Goal: Task Accomplishment & Management: Use online tool/utility

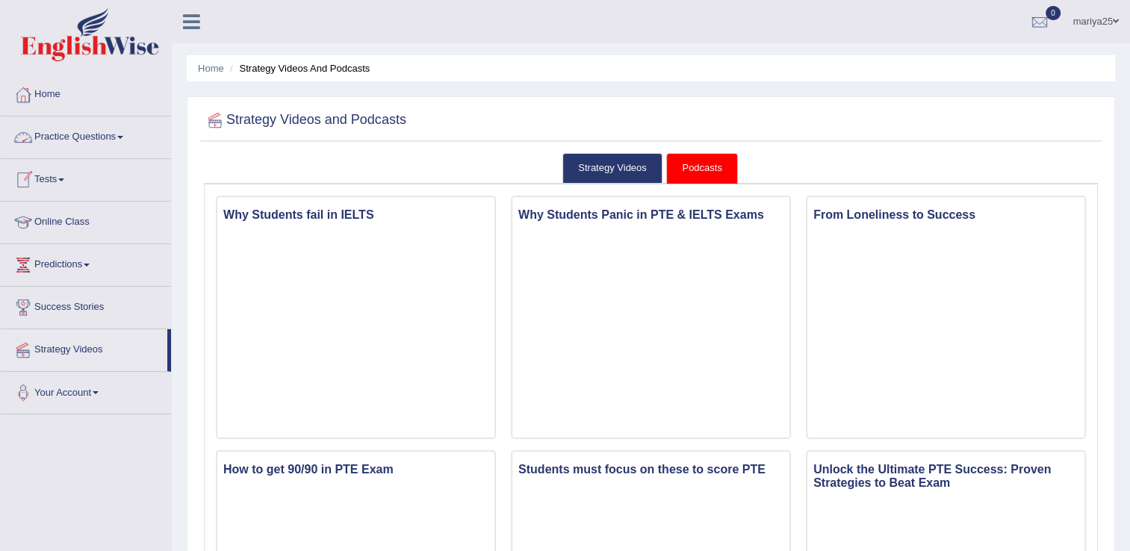
click at [66, 133] on link "Practice Questions" at bounding box center [86, 135] width 170 height 37
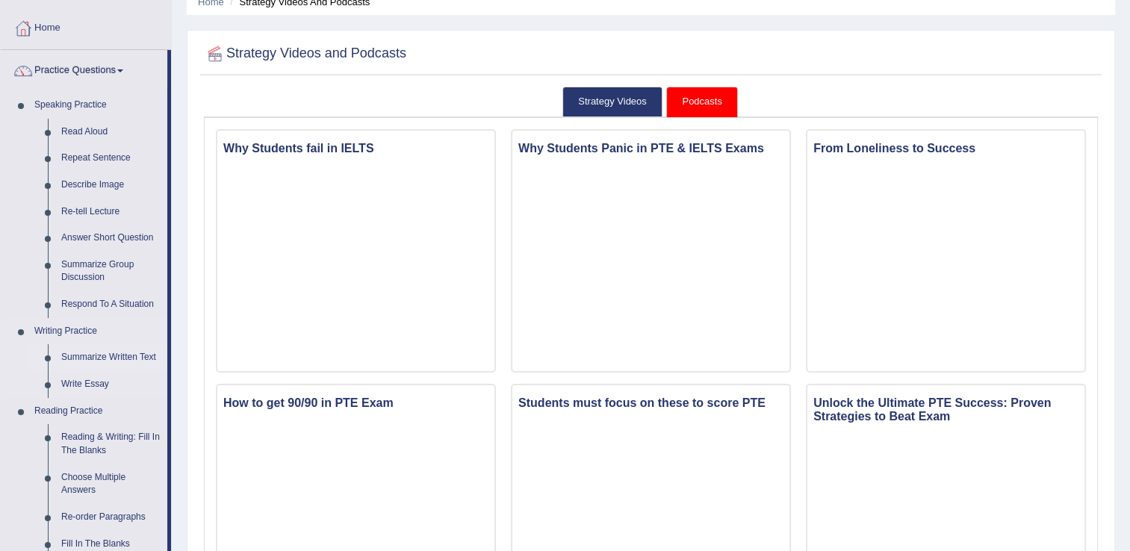
scroll to position [67, 0]
click at [99, 361] on link "Summarize Written Text" at bounding box center [111, 357] width 113 height 27
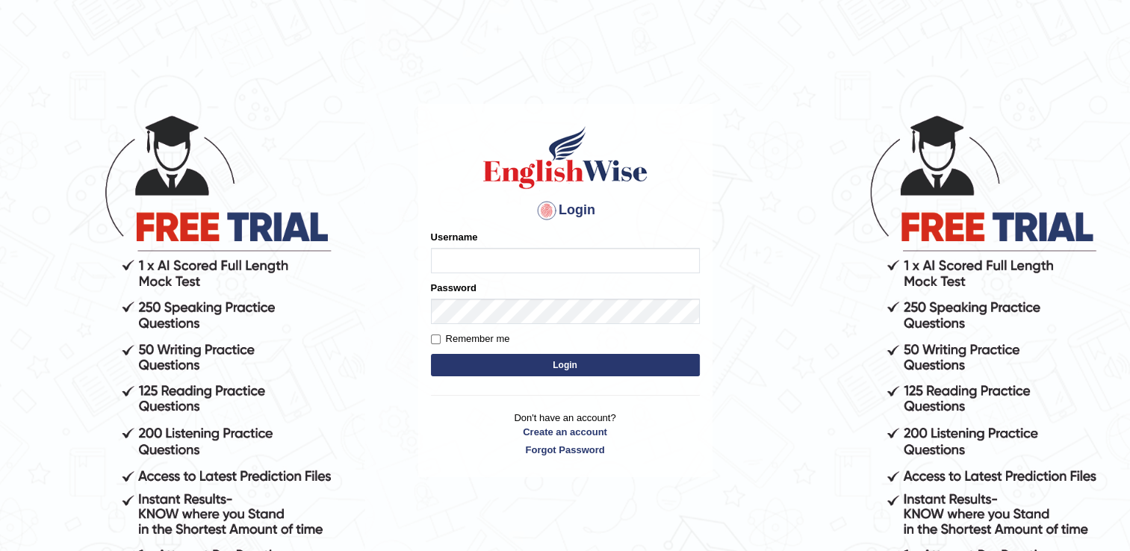
type input "mariyah25"
click at [555, 358] on button "Login" at bounding box center [565, 365] width 269 height 22
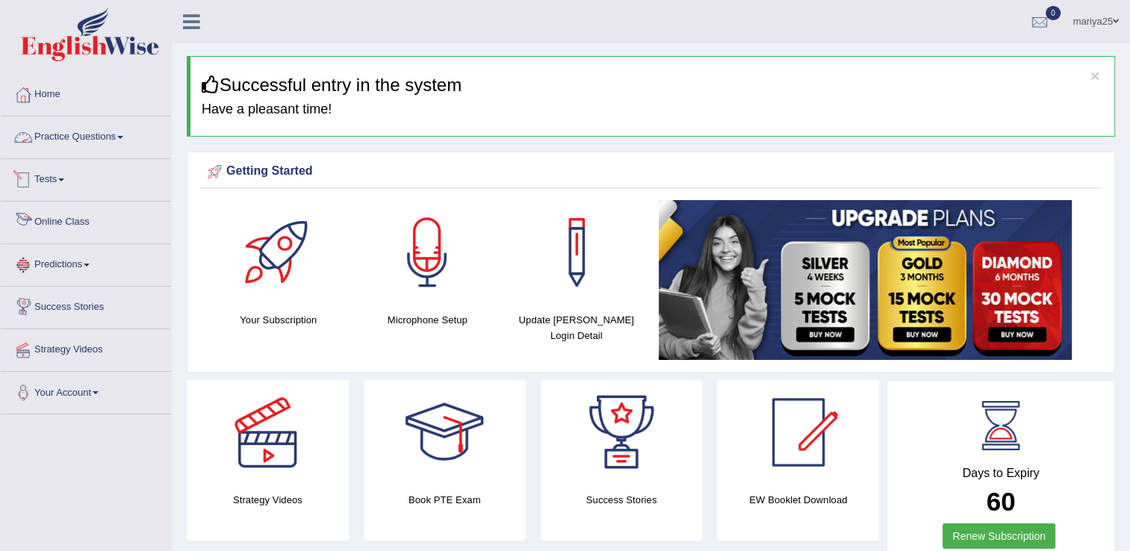
click at [72, 128] on link "Practice Questions" at bounding box center [86, 135] width 170 height 37
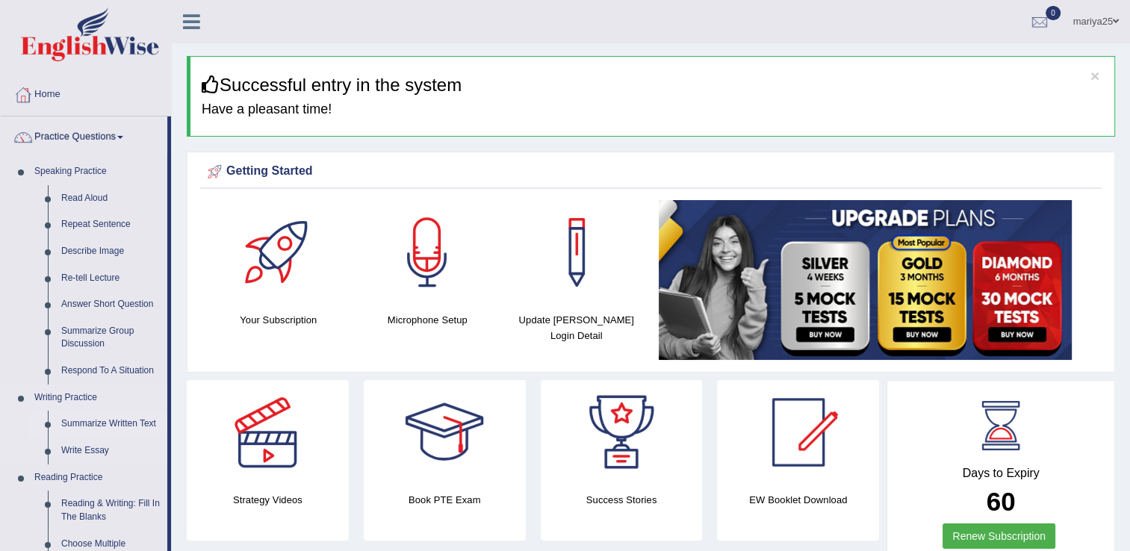
click at [80, 430] on link "Summarize Written Text" at bounding box center [111, 424] width 113 height 27
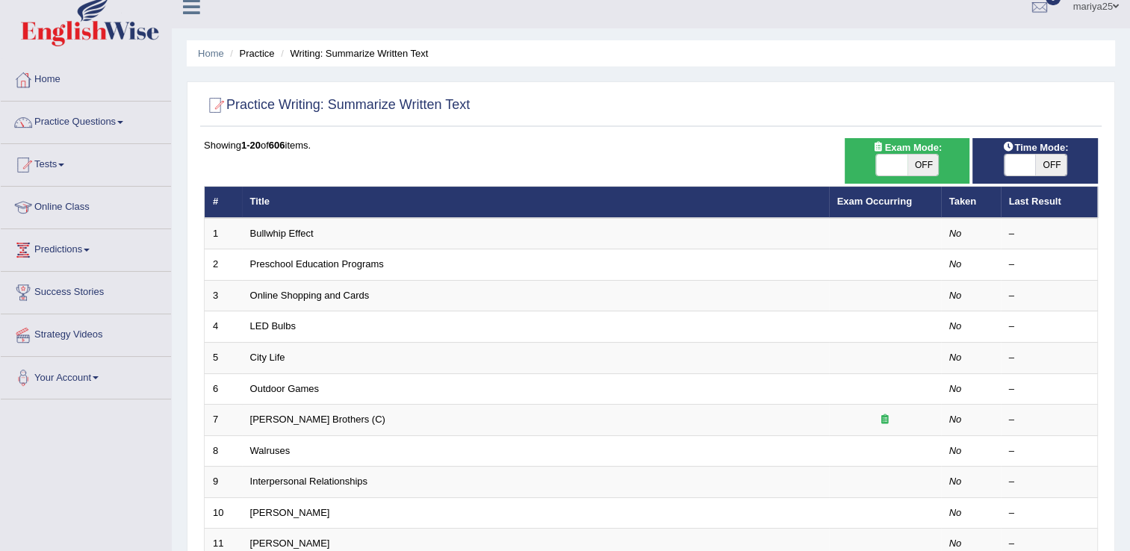
scroll to position [18, 0]
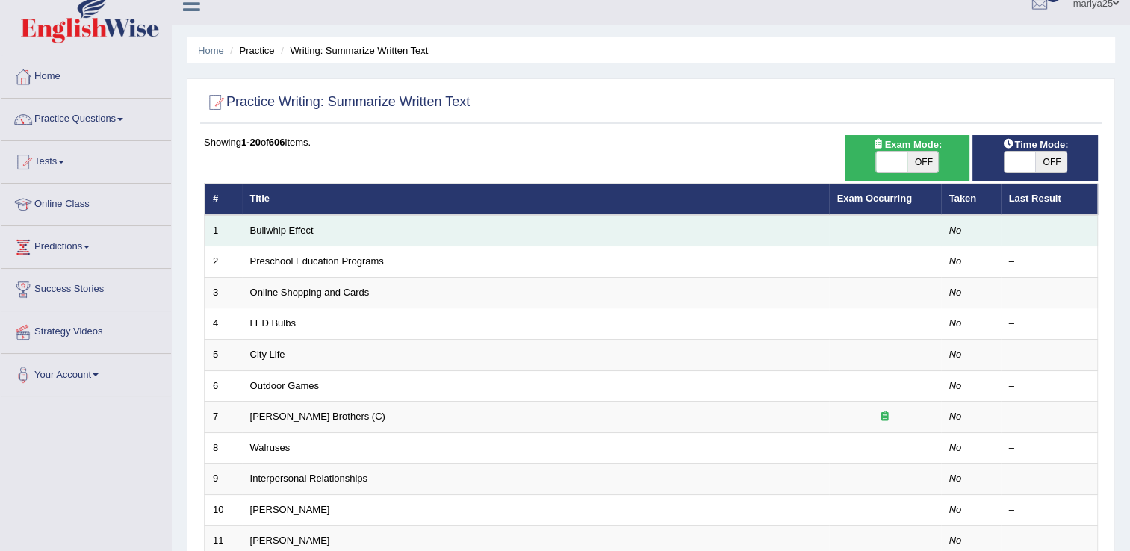
click at [350, 228] on td "Bullwhip Effect" at bounding box center [535, 230] width 587 height 31
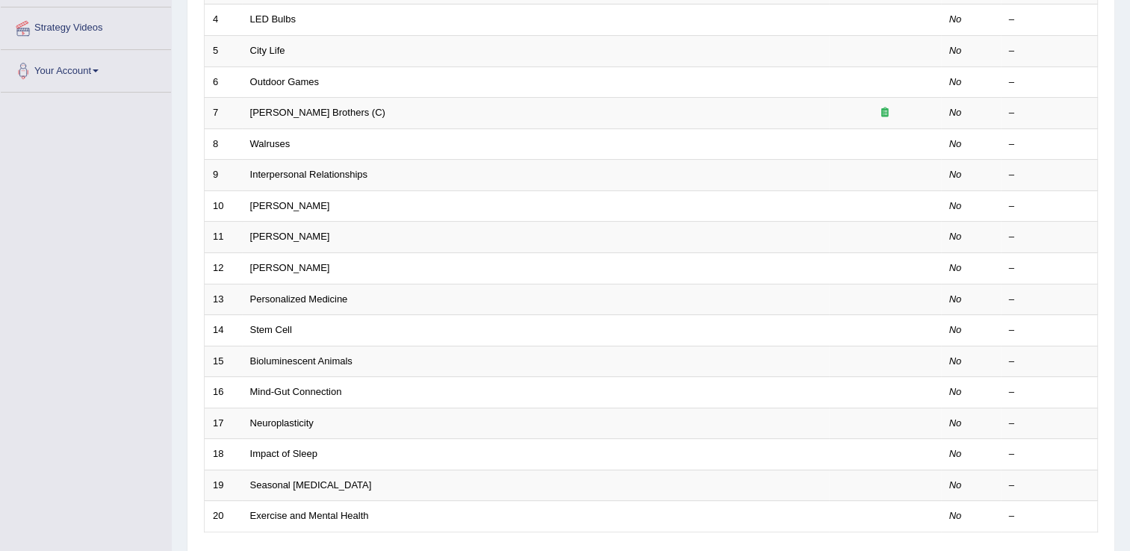
scroll to position [0, 0]
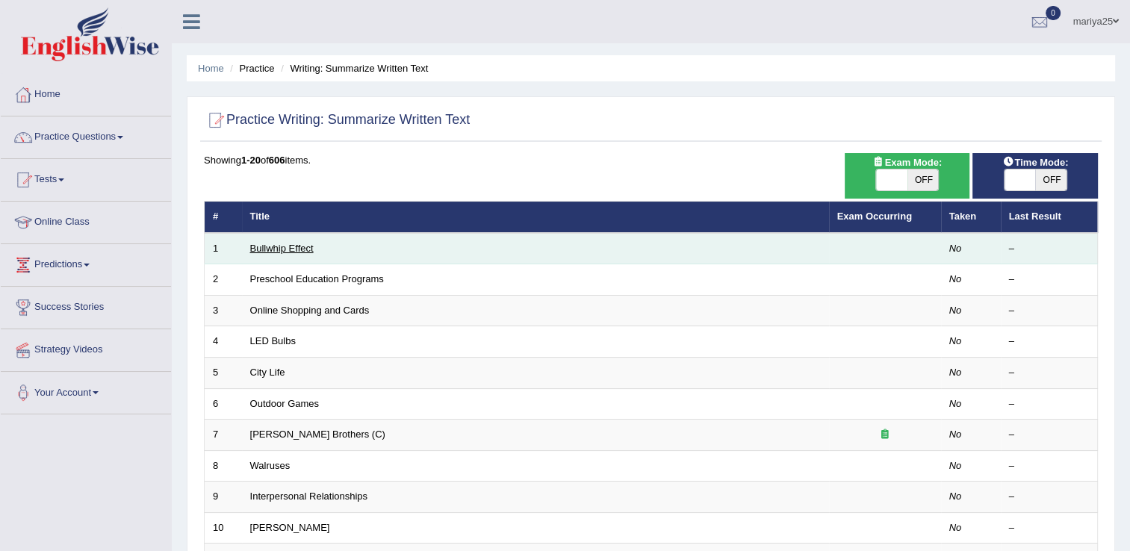
click at [291, 247] on link "Bullwhip Effect" at bounding box center [281, 248] width 63 height 11
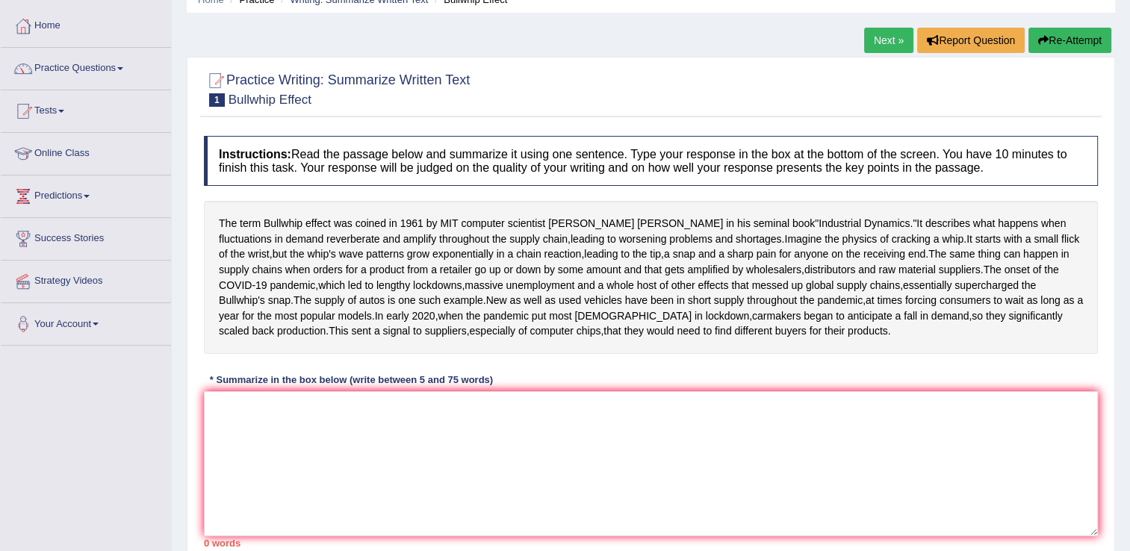
scroll to position [69, 0]
click at [492, 489] on textarea at bounding box center [651, 463] width 894 height 145
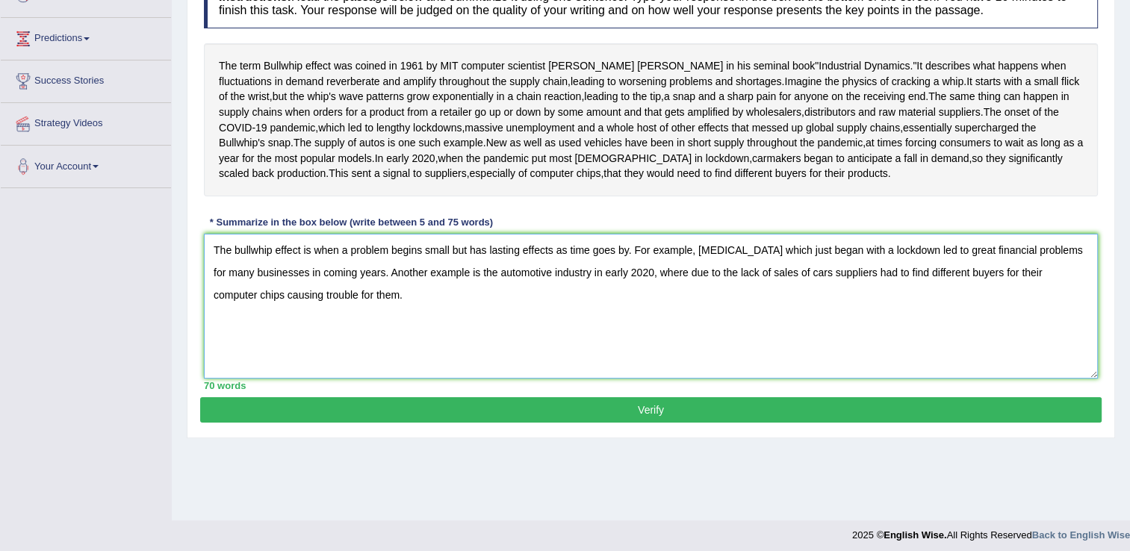
scroll to position [238, 0]
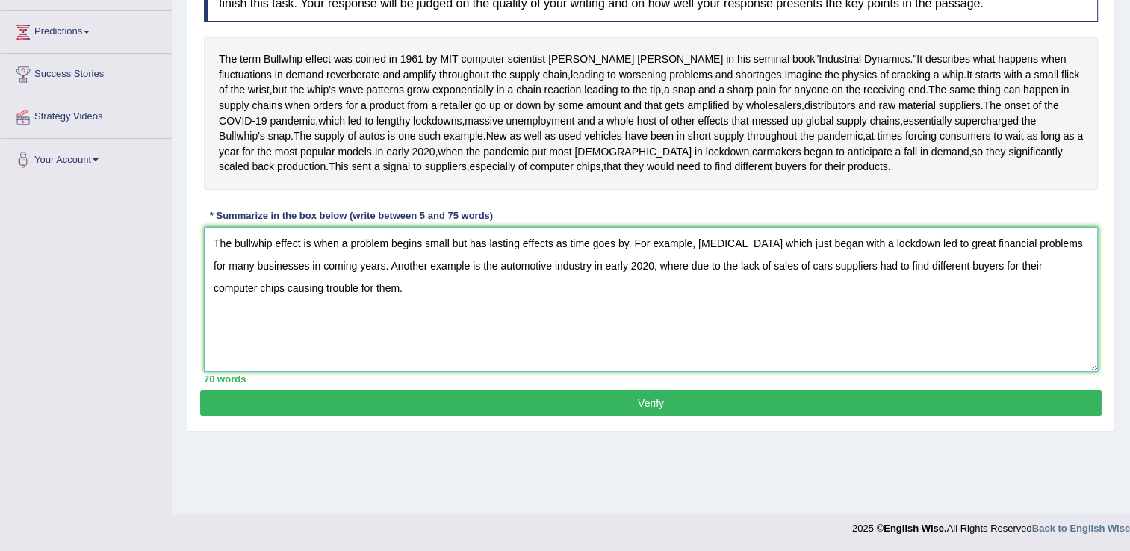
type textarea "The bullwhip effect is when a problem begins small but has lasting effects as t…"
click at [741, 416] on button "Verify" at bounding box center [651, 403] width 902 height 25
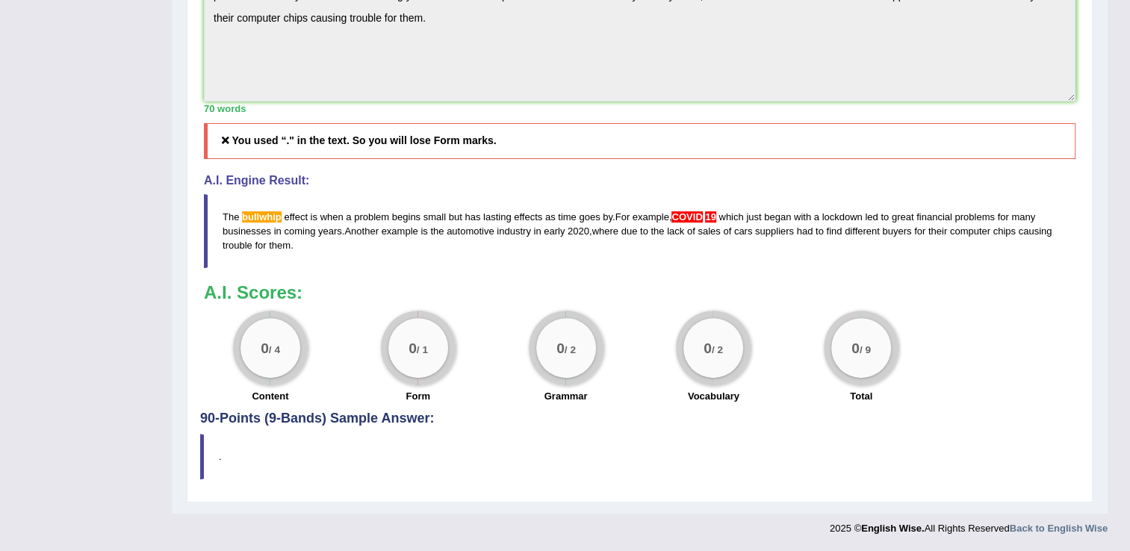
scroll to position [556, 0]
click at [341, 424] on h4 "90-Points (9-Bands) Sample Answer:" at bounding box center [639, 69] width 879 height 714
click at [473, 349] on div "0 / 1 Form" at bounding box center [418, 359] width 148 height 96
click at [238, 431] on div "Practice Writing: Summarize Written Text 1 Bullwhip Effect Instructions: Read t…" at bounding box center [640, 73] width 906 height 858
click at [269, 353] on small "/ 4" at bounding box center [274, 349] width 11 height 11
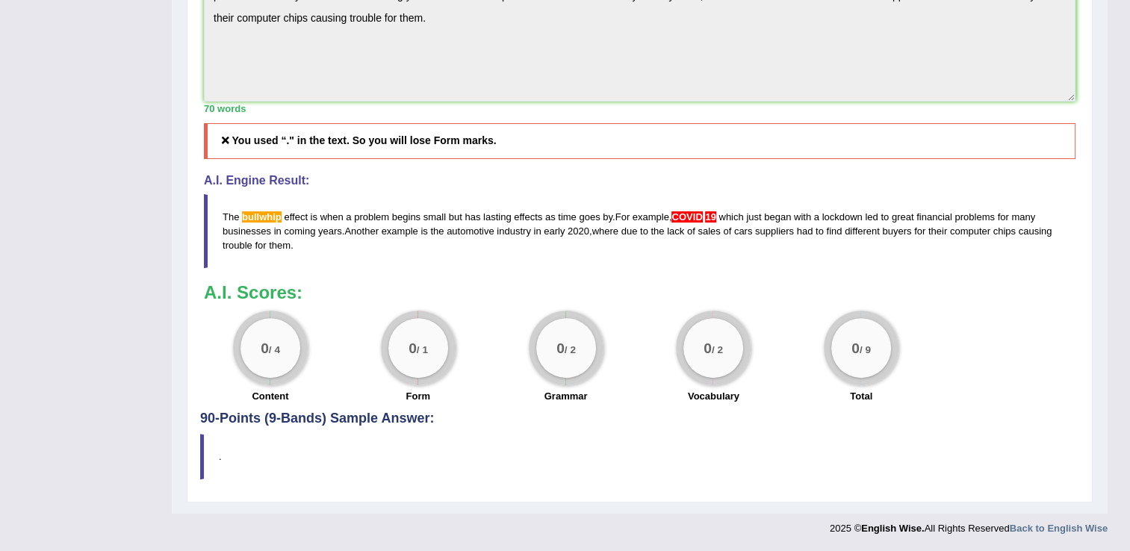
click at [690, 217] on span "COVID" at bounding box center [687, 216] width 31 height 11
drag, startPoint x: 471, startPoint y: 143, endPoint x: 512, endPoint y: 532, distance: 390.6
click at [268, 406] on div "Content" at bounding box center [270, 398] width 133 height 18
drag, startPoint x: 291, startPoint y: 340, endPoint x: 277, endPoint y: 356, distance: 21.2
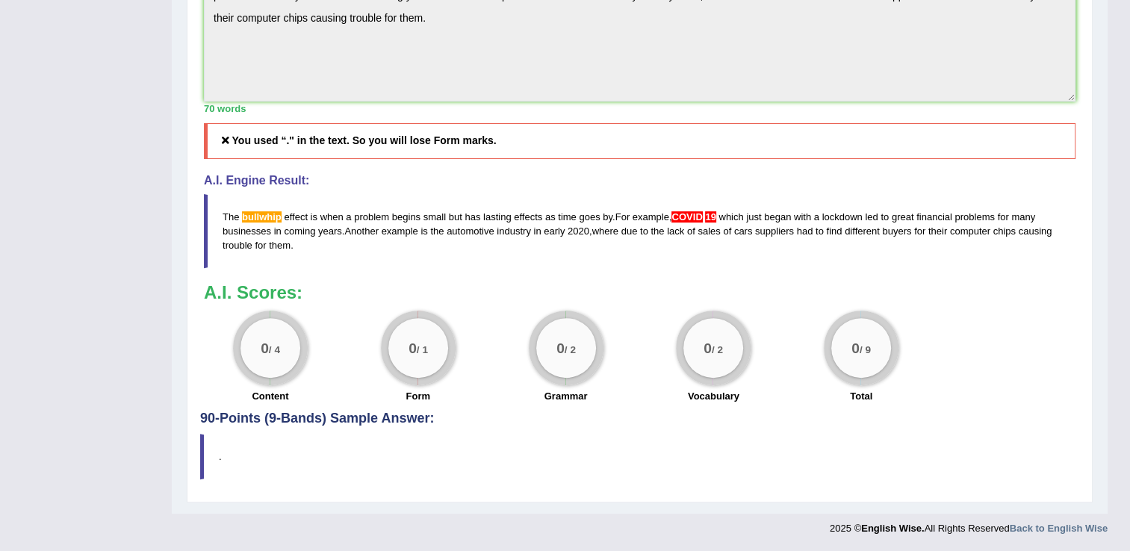
click at [278, 355] on div "0 / 4 Content" at bounding box center [270, 359] width 148 height 96
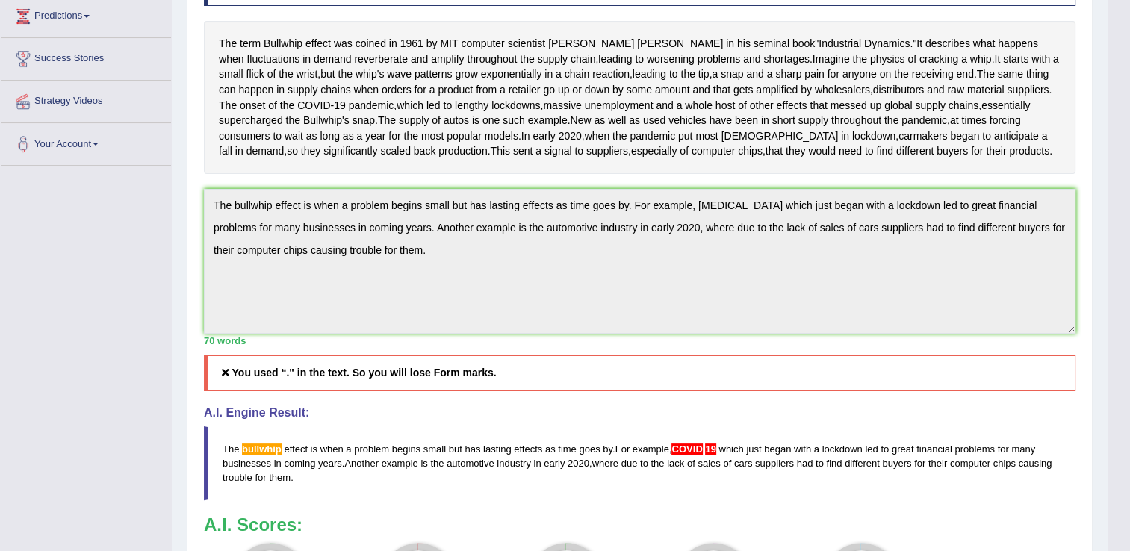
scroll to position [0, 0]
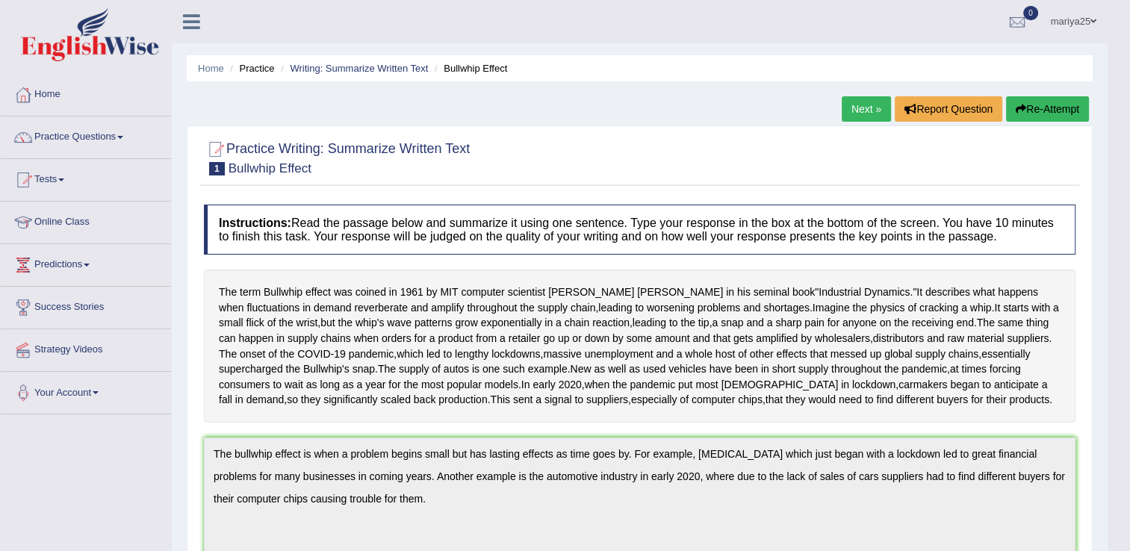
click at [856, 110] on link "Next »" at bounding box center [866, 108] width 49 height 25
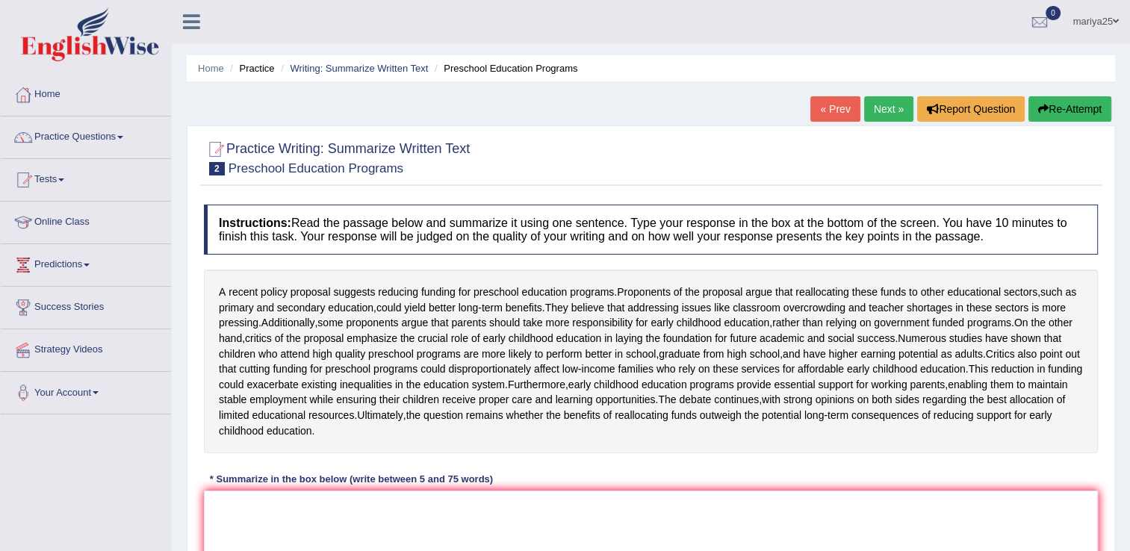
click at [838, 112] on link "« Prev" at bounding box center [835, 108] width 49 height 25
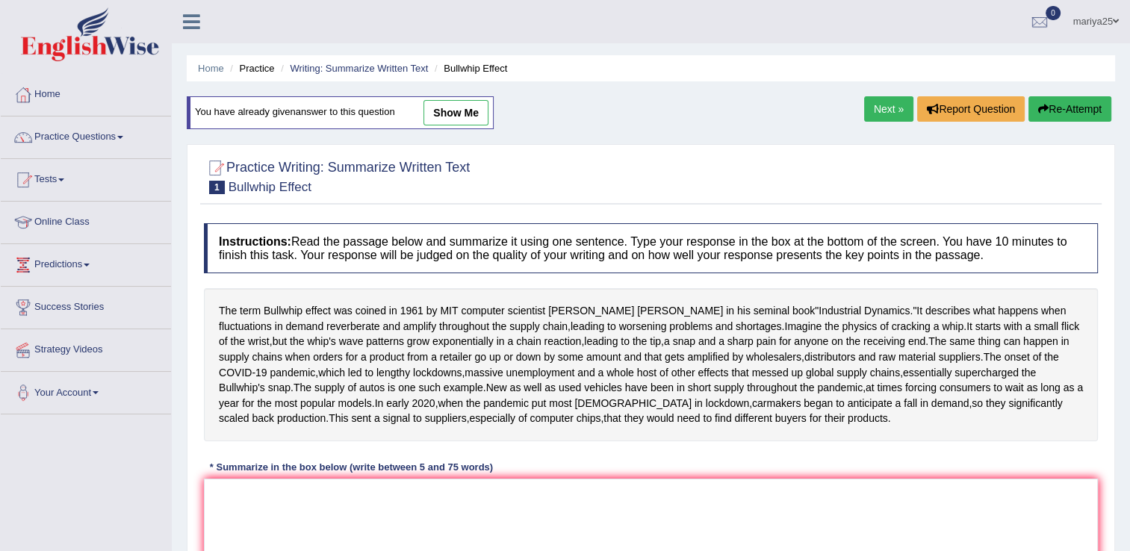
click at [453, 114] on link "show me" at bounding box center [456, 112] width 65 height 25
type textarea "The bullwhip effect is when a problem begins small but has lasting effects as t…"
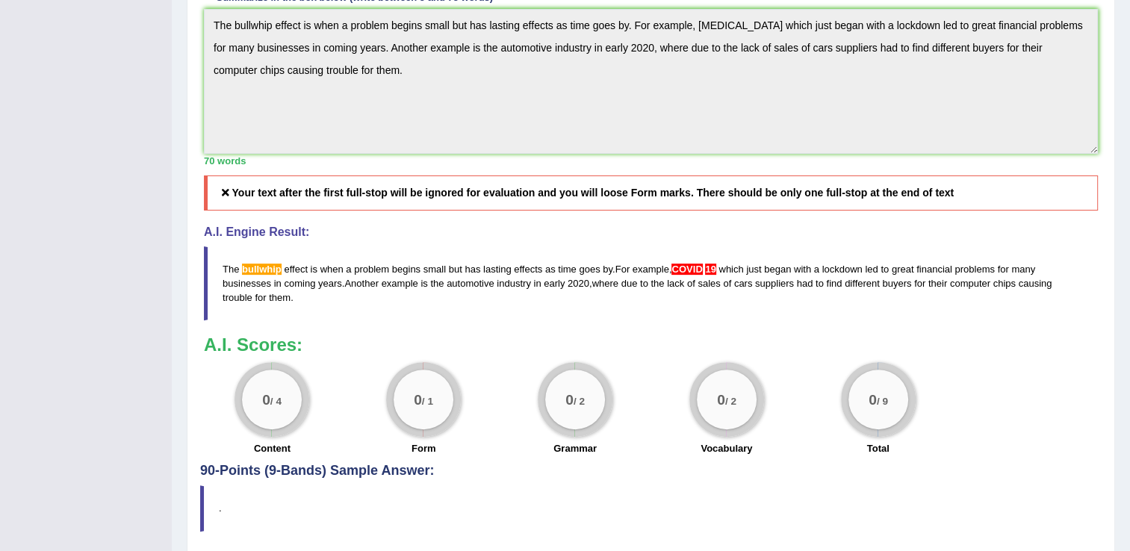
scroll to position [453, 0]
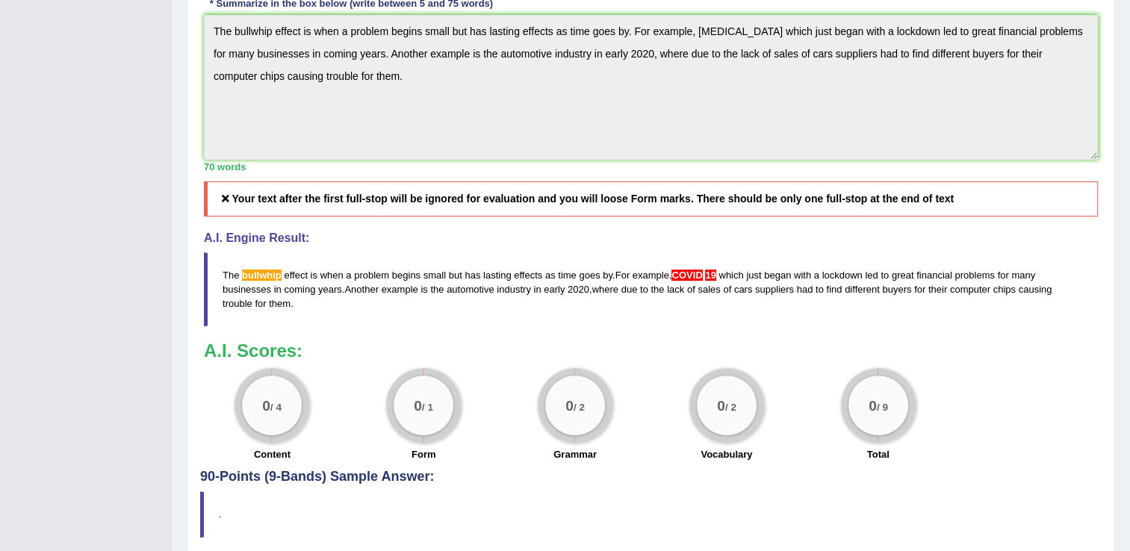
click at [415, 217] on h5 "Your text after the first full-stop will be ignored for evaluation and you will…" at bounding box center [651, 199] width 894 height 35
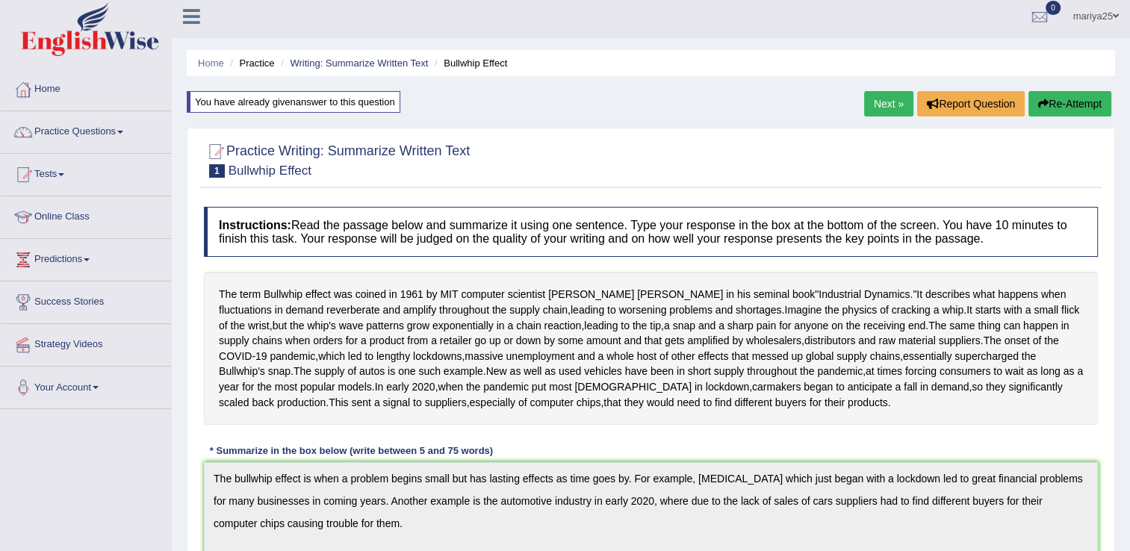
scroll to position [0, 0]
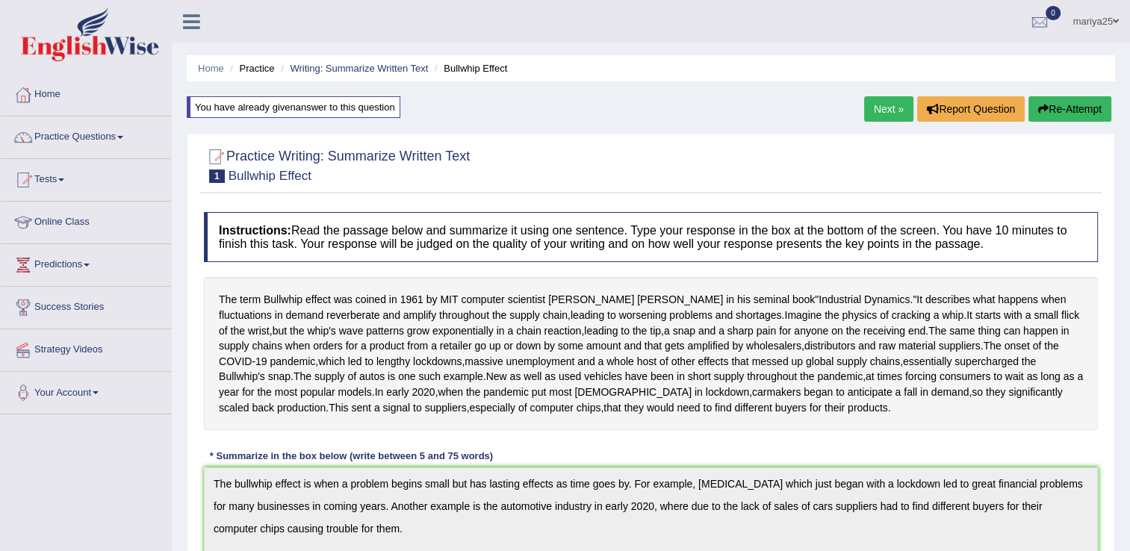
click at [879, 105] on link "Next »" at bounding box center [888, 108] width 49 height 25
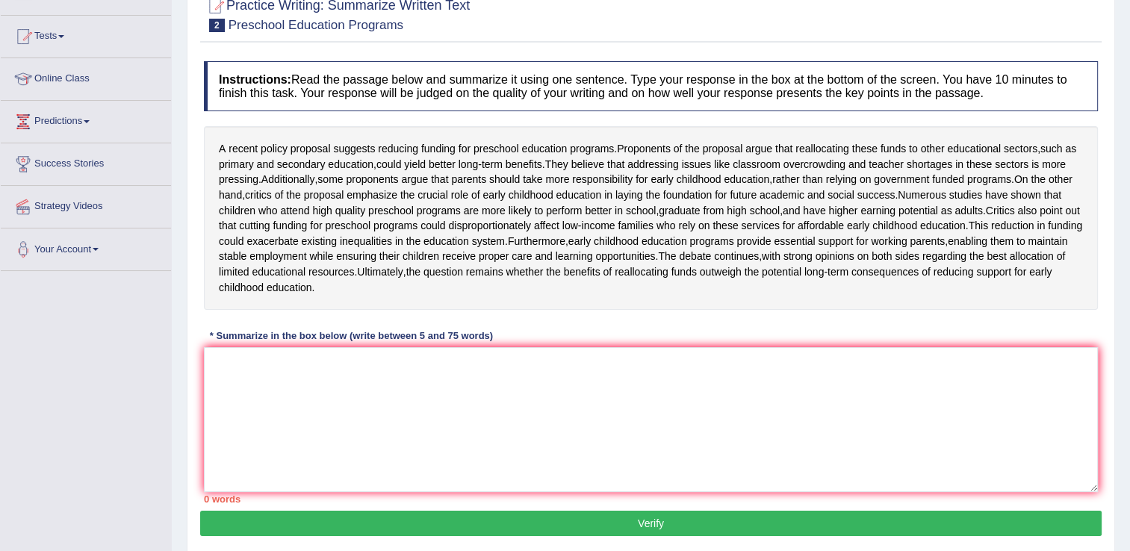
scroll to position [143, 0]
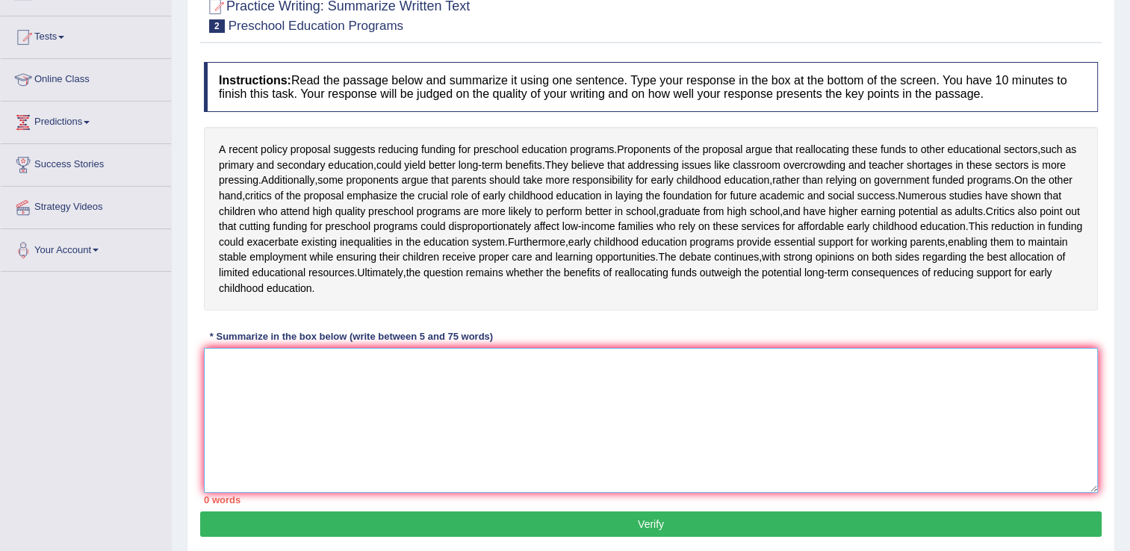
click at [601, 399] on textarea at bounding box center [651, 420] width 894 height 145
type textarea "t"
type textarea "T"
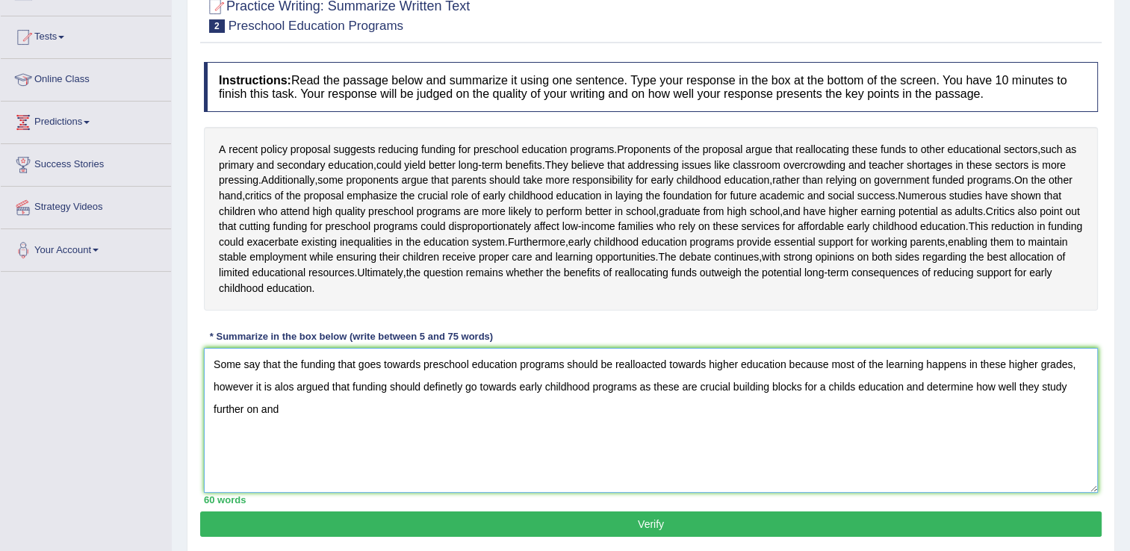
click at [293, 415] on textarea "Some say that the funding that goes towards preschool education programs should…" at bounding box center [651, 420] width 894 height 145
click at [309, 448] on textarea "Some say that the funding that goes towards preschool education programs should…" at bounding box center [651, 420] width 894 height 145
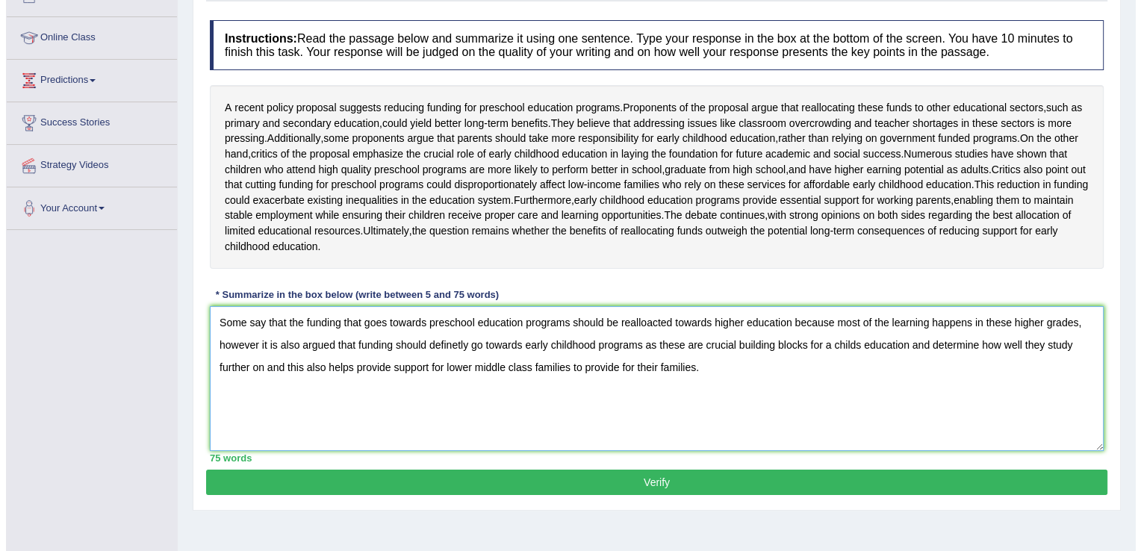
scroll to position [196, 0]
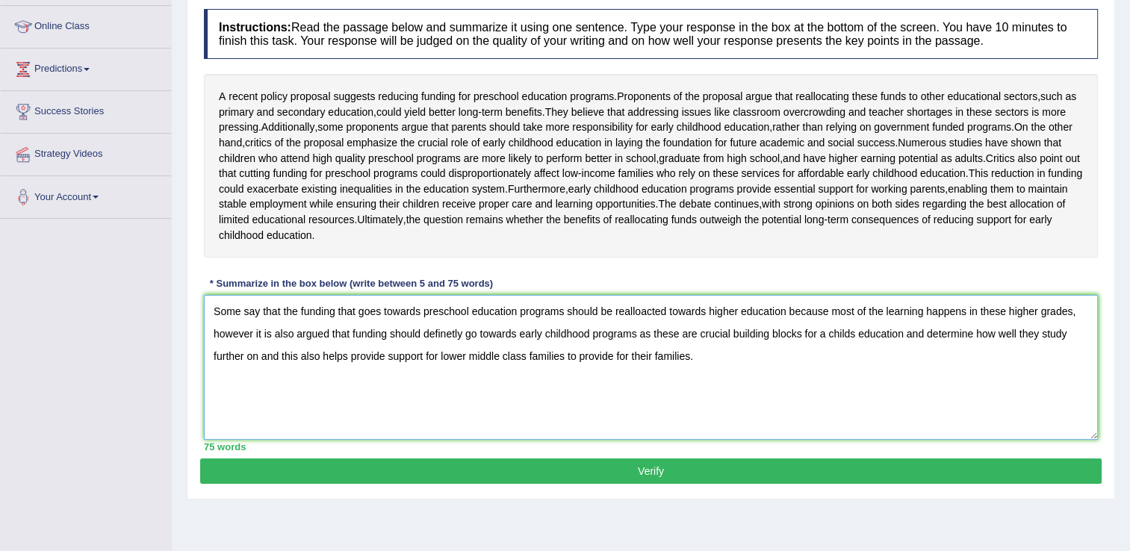
type textarea "Some say that the funding that goes towards preschool education programs should…"
click at [489, 484] on button "Verify" at bounding box center [651, 471] width 902 height 25
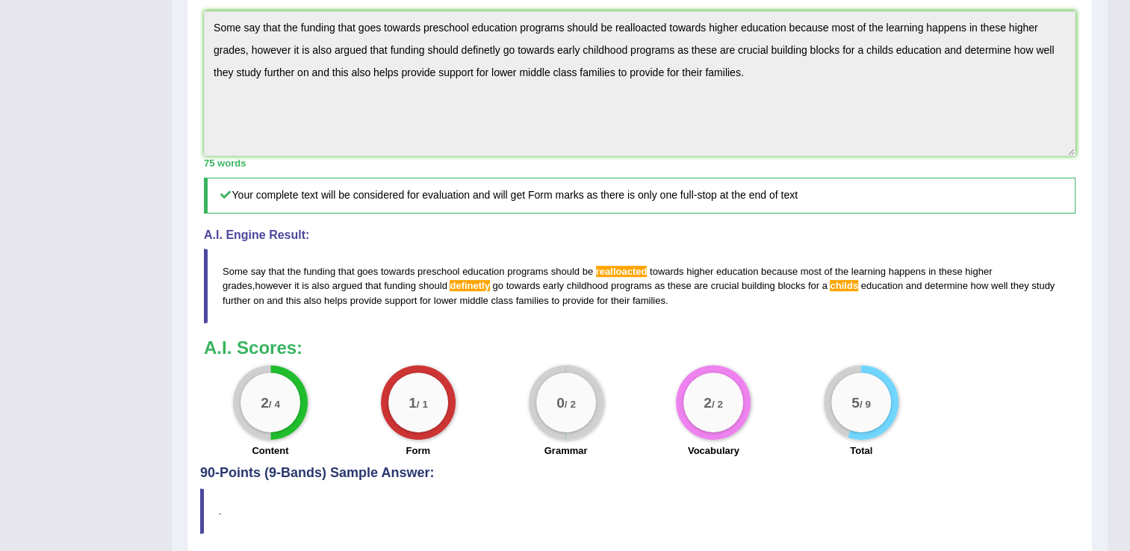
scroll to position [556, 0]
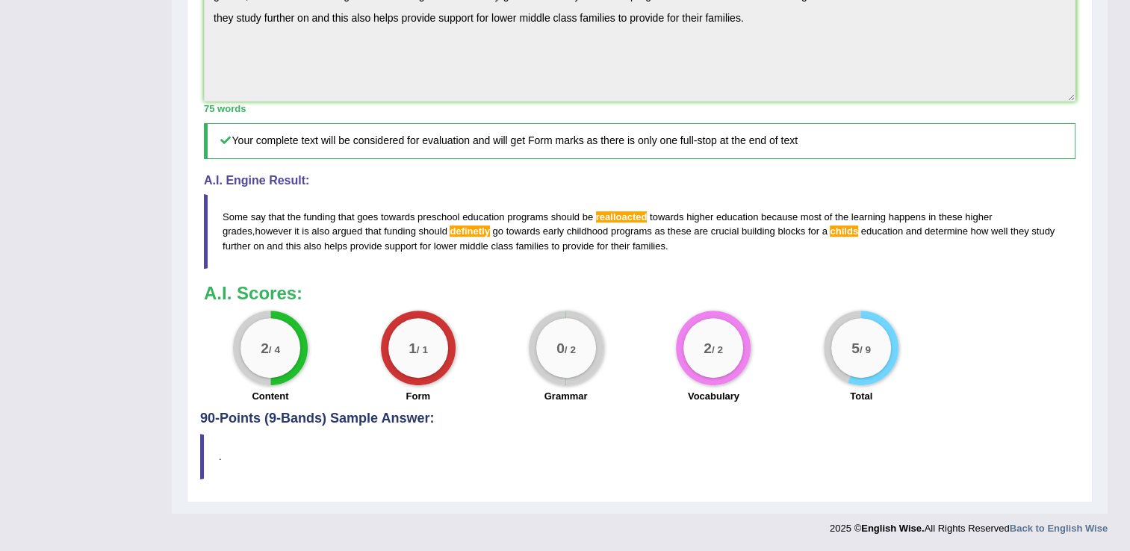
click at [216, 457] on blockquote "." at bounding box center [639, 457] width 879 height 46
click at [338, 417] on h4 "90-Points (9-Bands) Sample Answer:" at bounding box center [639, 54] width 879 height 745
click at [241, 418] on h4 "90-Points (9-Bands) Sample Answer:" at bounding box center [639, 54] width 879 height 745
click at [230, 450] on blockquote "." at bounding box center [639, 457] width 879 height 46
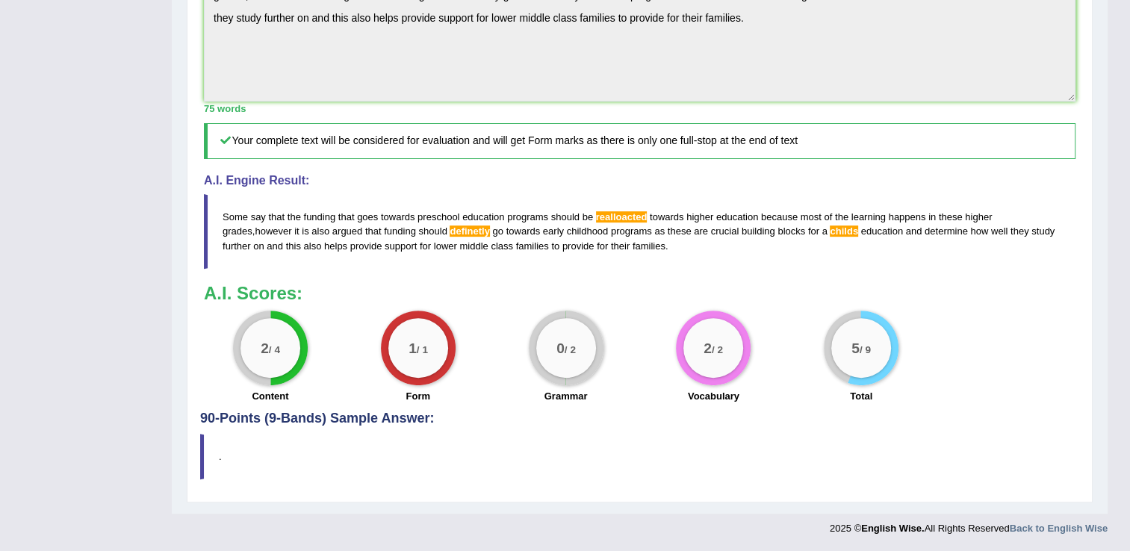
click at [230, 450] on blockquote "." at bounding box center [639, 457] width 879 height 46
click at [221, 448] on blockquote "." at bounding box center [639, 457] width 879 height 46
click at [374, 414] on h4 "90-Points (9-Bands) Sample Answer:" at bounding box center [639, 54] width 879 height 745
click at [200, 463] on blockquote "." at bounding box center [639, 457] width 879 height 46
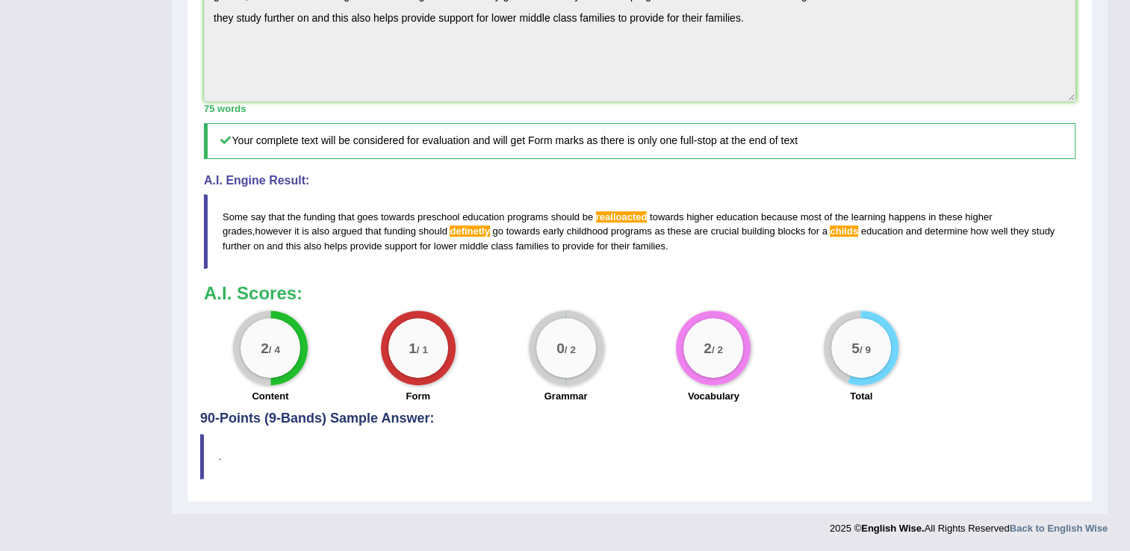
drag, startPoint x: 199, startPoint y: 463, endPoint x: 207, endPoint y: 469, distance: 9.6
click at [206, 472] on blockquote "." at bounding box center [639, 457] width 879 height 46
drag, startPoint x: 206, startPoint y: 471, endPoint x: 218, endPoint y: 473, distance: 12.2
click at [217, 473] on blockquote "." at bounding box center [639, 457] width 879 height 46
drag, startPoint x: 218, startPoint y: 469, endPoint x: 216, endPoint y: 478, distance: 9.2
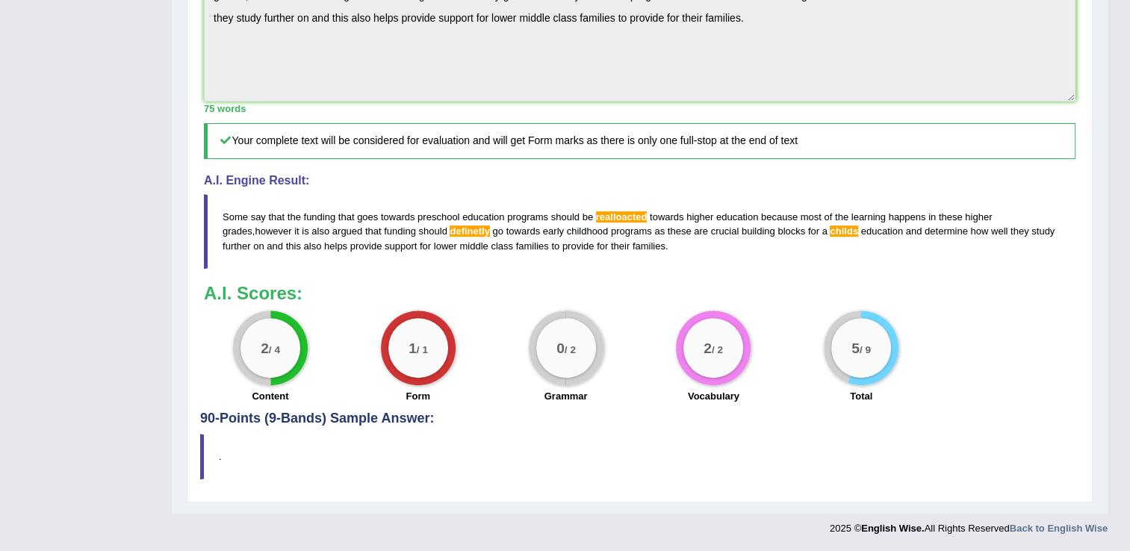
click at [216, 476] on blockquote "." at bounding box center [639, 457] width 879 height 46
click at [289, 418] on h4 "90-Points (9-Bands) Sample Answer:" at bounding box center [639, 54] width 879 height 745
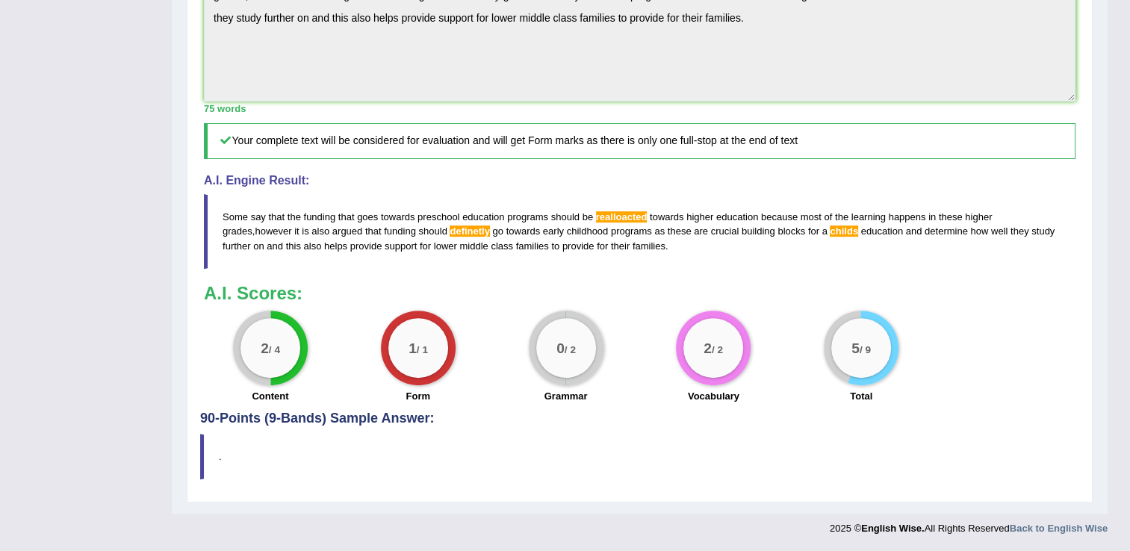
click at [289, 418] on h4 "90-Points (9-Bands) Sample Answer:" at bounding box center [639, 54] width 879 height 745
click at [220, 458] on blockquote "." at bounding box center [639, 457] width 879 height 46
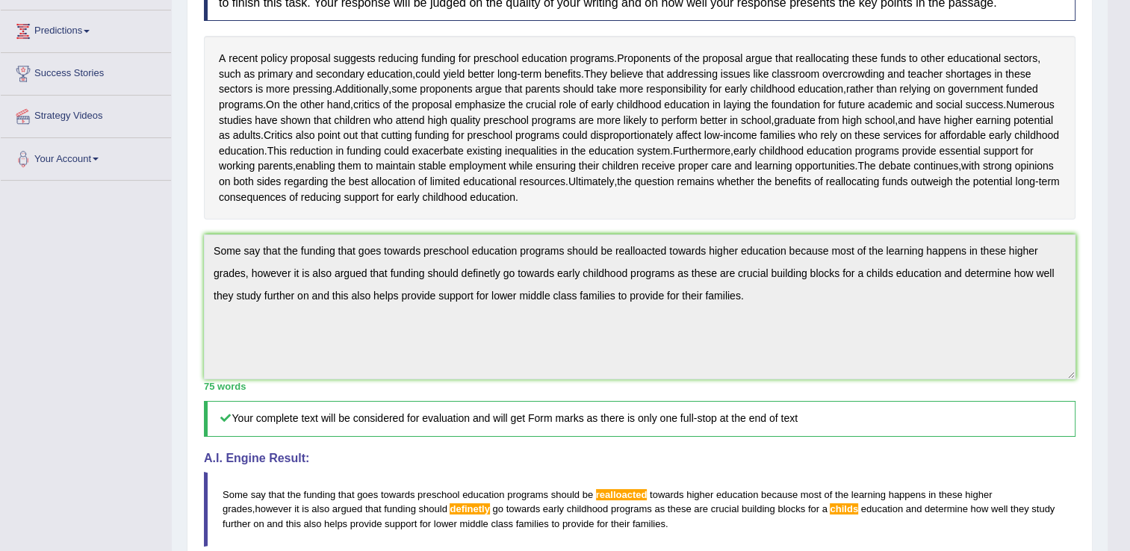
scroll to position [0, 0]
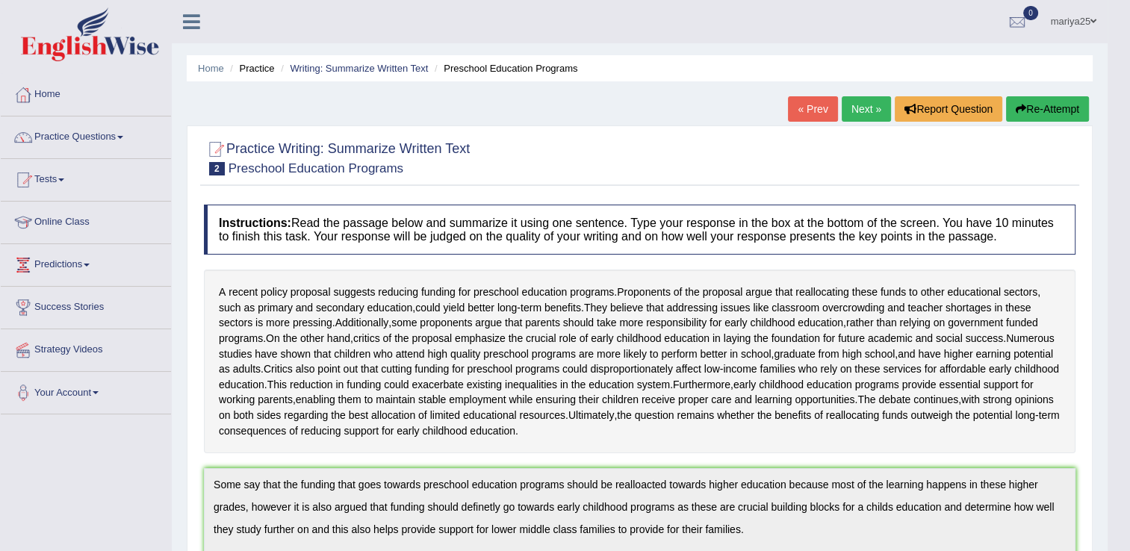
click at [858, 114] on link "Next »" at bounding box center [866, 108] width 49 height 25
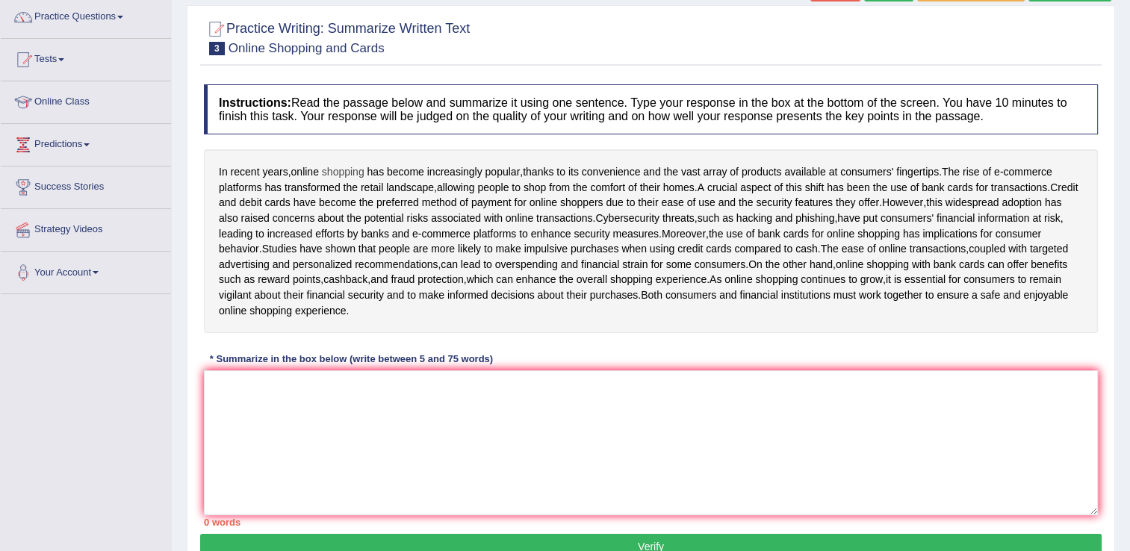
scroll to position [131, 0]
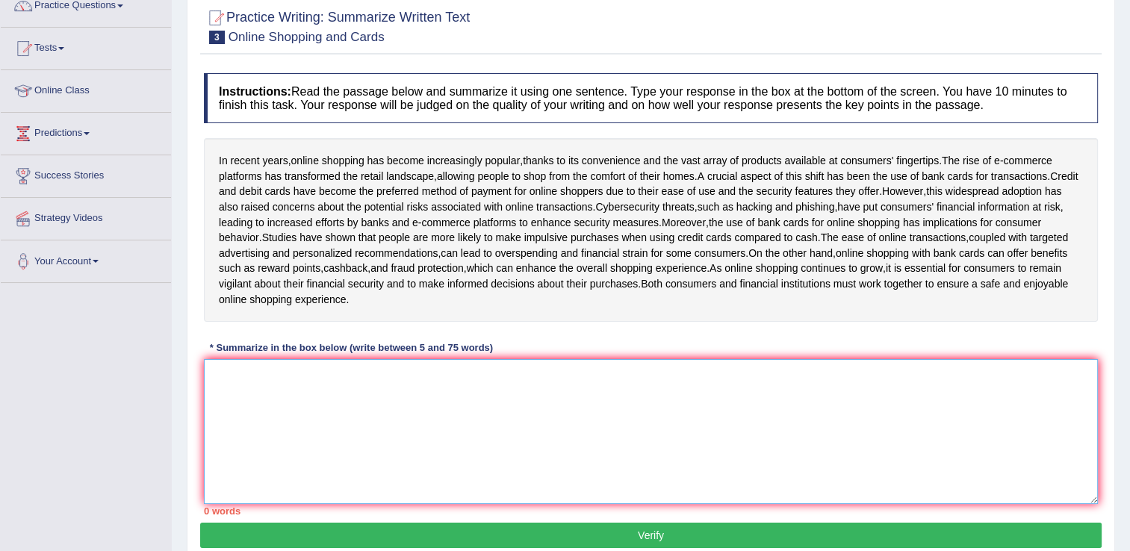
click at [803, 436] on textarea at bounding box center [651, 431] width 894 height 145
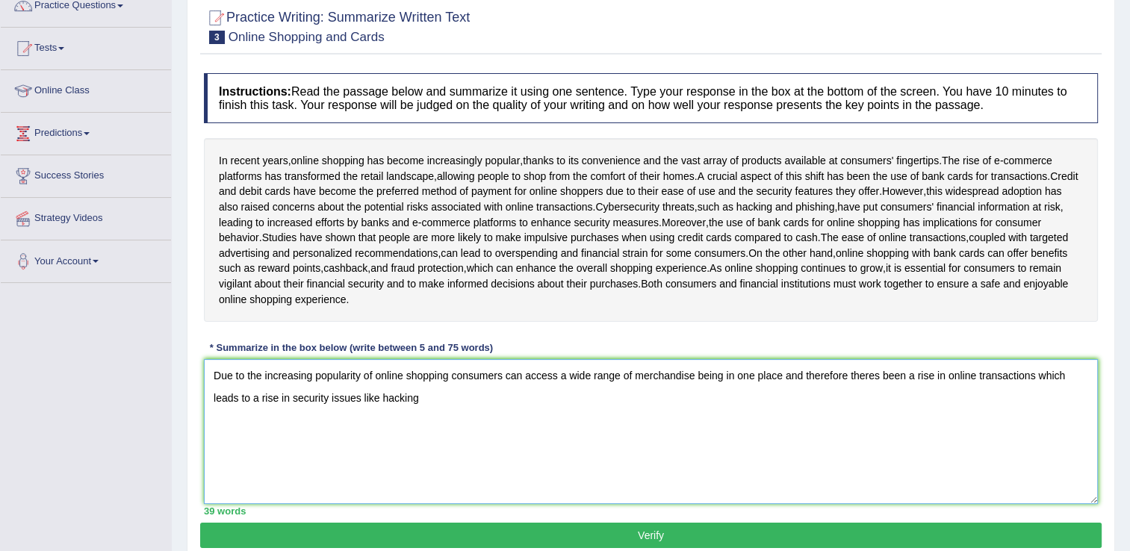
click at [1034, 388] on textarea "Due to the increasing popularity of online shopping consumers can access a wide…" at bounding box center [651, 431] width 894 height 145
click at [577, 409] on textarea "Due to the increasing popularity of online shopping consumers can access a wide…" at bounding box center [651, 431] width 894 height 145
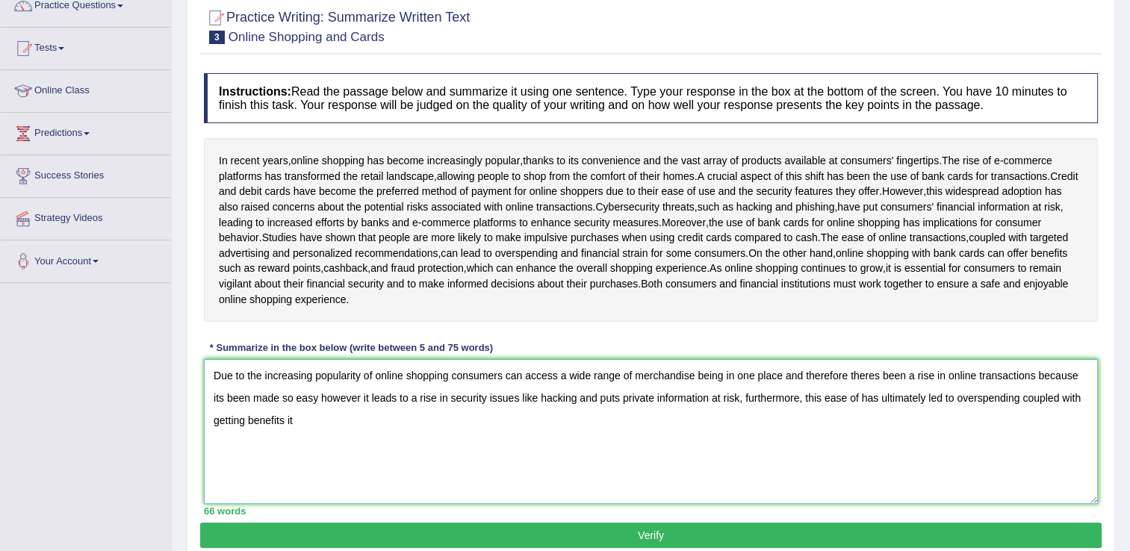
drag, startPoint x: 861, startPoint y: 412, endPoint x: 1021, endPoint y: 404, distance: 160.1
click at [1021, 404] on textarea "Due to the increasing popularity of online shopping consumers can access a wide…" at bounding box center [651, 431] width 894 height 145
click at [1029, 419] on textarea "Due to the increasing popularity of online shopping consumers can access a wide…" at bounding box center [651, 431] width 894 height 145
type textarea "Due to the increasing popularity of online shopping consumers can access a wide…"
click at [919, 542] on button "Verify" at bounding box center [651, 535] width 902 height 25
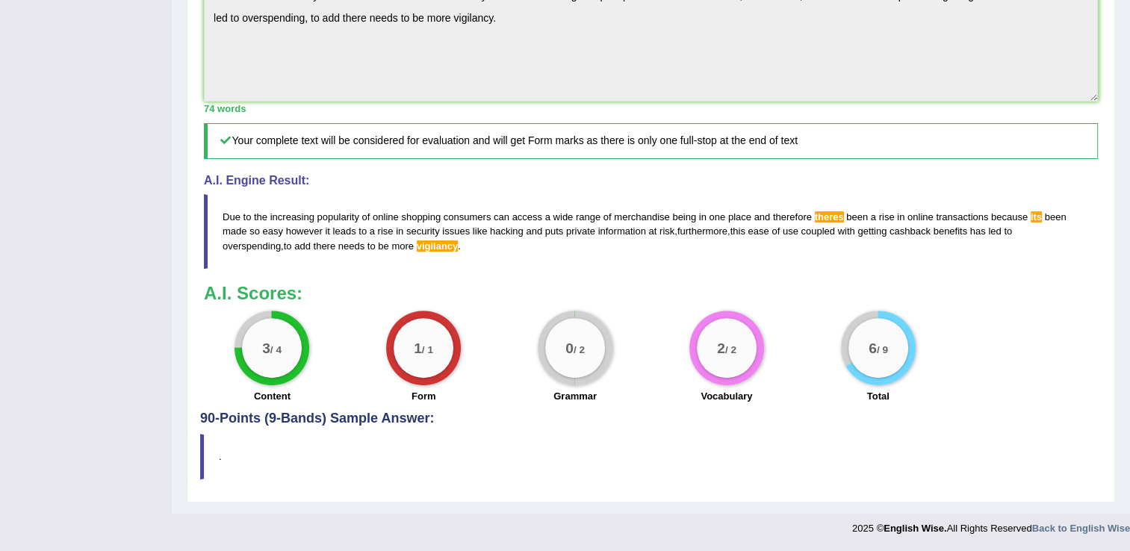
scroll to position [526, 0]
click at [309, 459] on blockquote "." at bounding box center [651, 457] width 902 height 46
click at [213, 460] on blockquote "." at bounding box center [651, 457] width 902 height 46
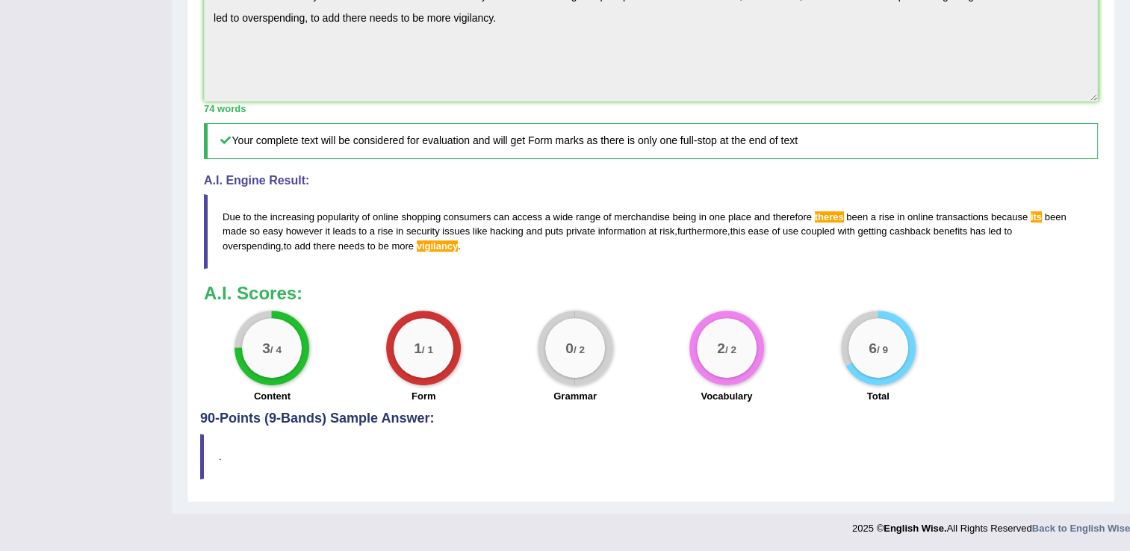
click at [213, 460] on blockquote "." at bounding box center [651, 457] width 902 height 46
click at [407, 428] on h4 "90-Points (9-Bands) Sample Answer:" at bounding box center [651, 55] width 902 height 745
click at [229, 428] on h4 "90-Points (9-Bands) Sample Answer:" at bounding box center [651, 55] width 902 height 745
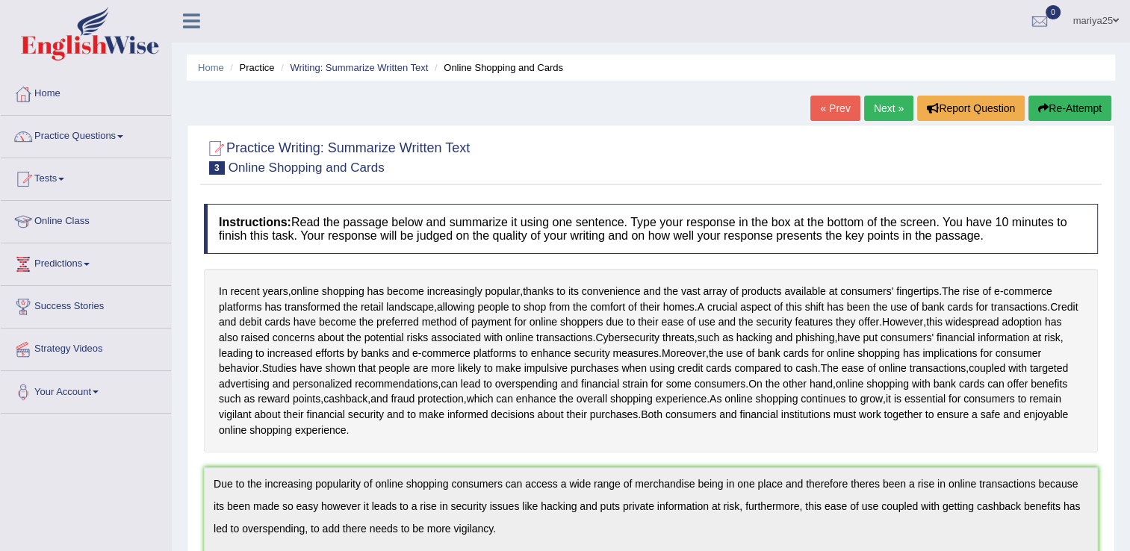
scroll to position [0, 0]
click at [254, 69] on li "Practice" at bounding box center [250, 68] width 48 height 14
click at [252, 66] on li "Practice" at bounding box center [250, 68] width 48 height 14
click at [261, 67] on li "Practice" at bounding box center [250, 68] width 48 height 14
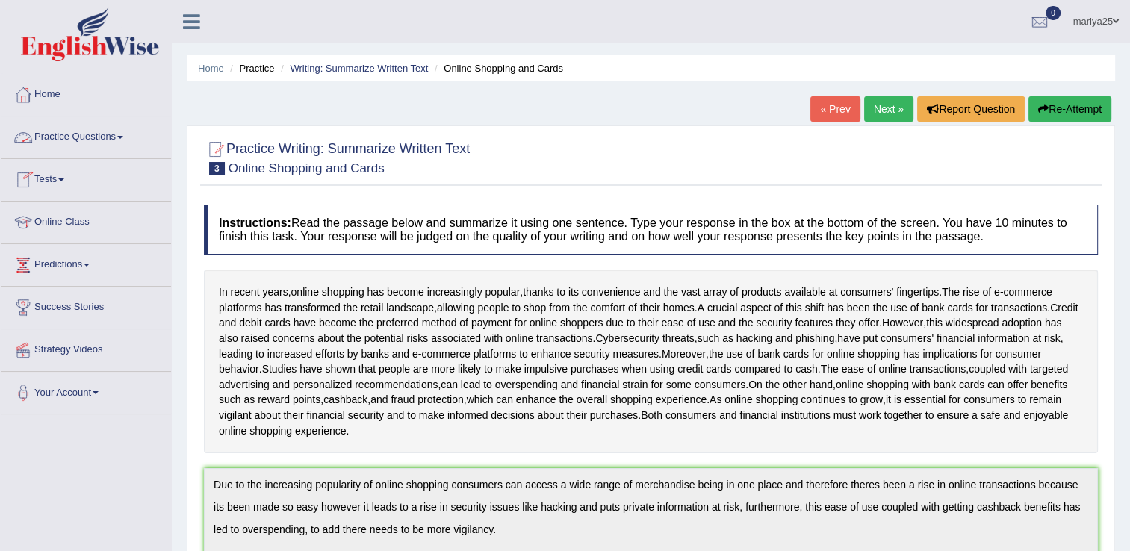
click at [72, 142] on link "Practice Questions" at bounding box center [86, 135] width 170 height 37
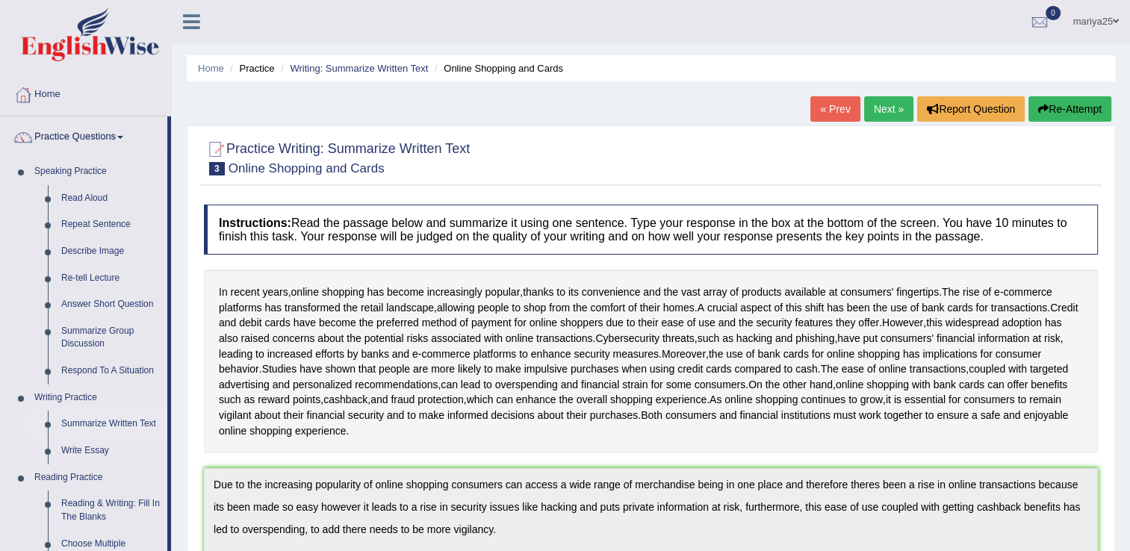
click at [99, 424] on link "Summarize Written Text" at bounding box center [111, 424] width 113 height 27
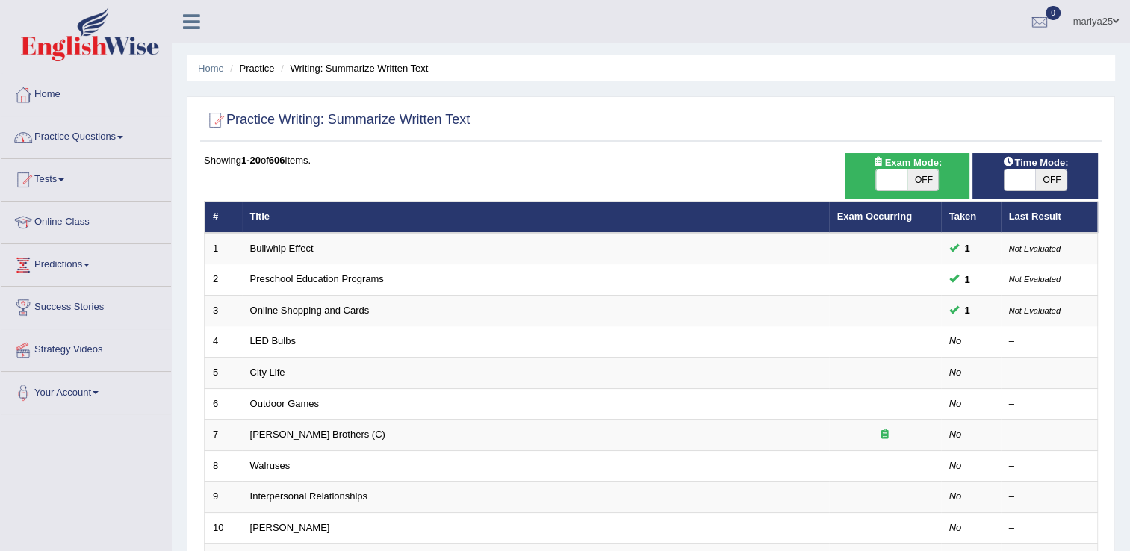
click at [116, 134] on link "Practice Questions" at bounding box center [86, 135] width 170 height 37
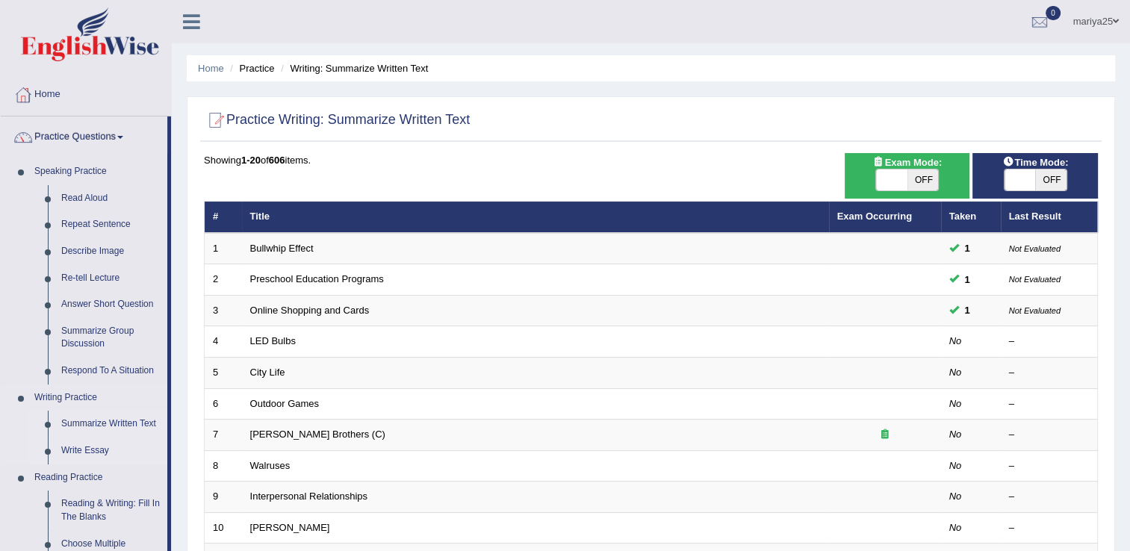
click at [79, 449] on link "Write Essay" at bounding box center [111, 451] width 113 height 27
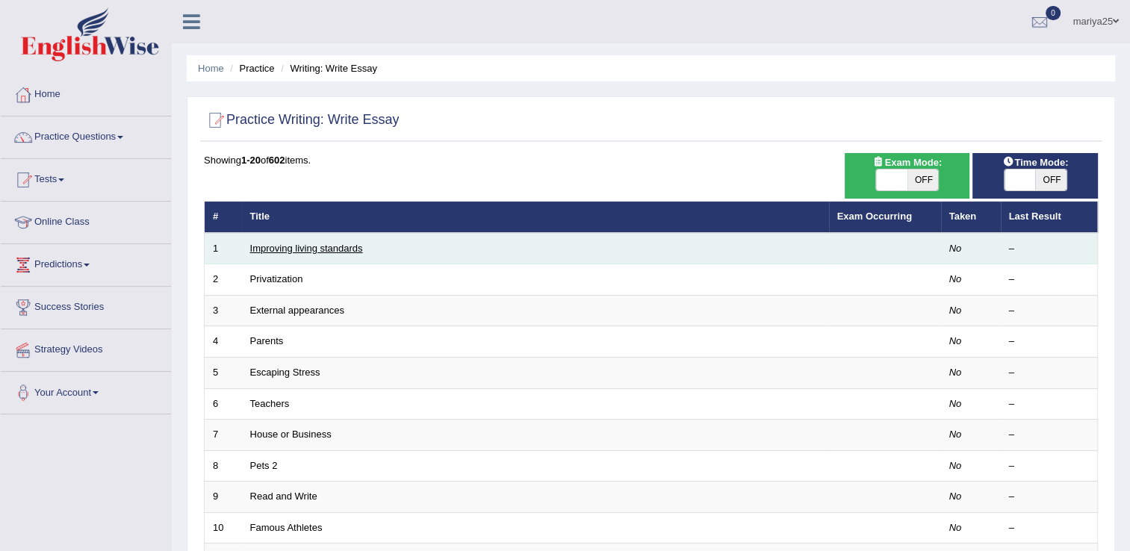
click at [344, 247] on link "Improving living standards" at bounding box center [306, 248] width 113 height 11
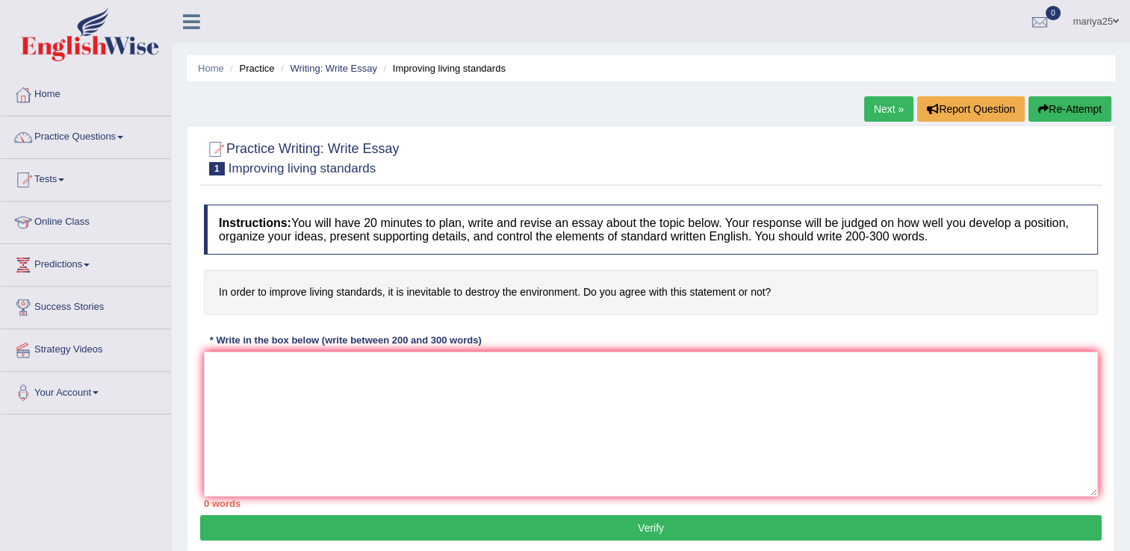
click at [294, 220] on h4 "Instructions: You will have 20 minutes to plan, write and revise an essay about…" at bounding box center [651, 230] width 894 height 50
click at [332, 239] on h4 "Instructions: You will have 20 minutes to plan, write and revise an essay about…" at bounding box center [651, 230] width 894 height 50
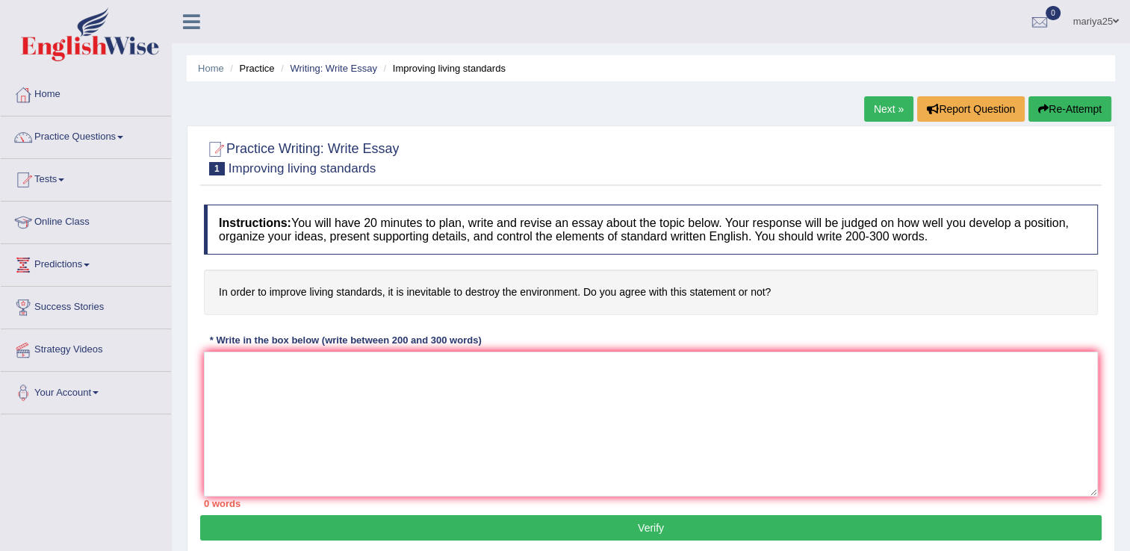
drag, startPoint x: 293, startPoint y: 222, endPoint x: 489, endPoint y: 232, distance: 196.0
click at [489, 232] on h4 "Instructions: You will have 20 minutes to plan, write and revise an essay about…" at bounding box center [651, 230] width 894 height 50
